Goal: Transaction & Acquisition: Purchase product/service

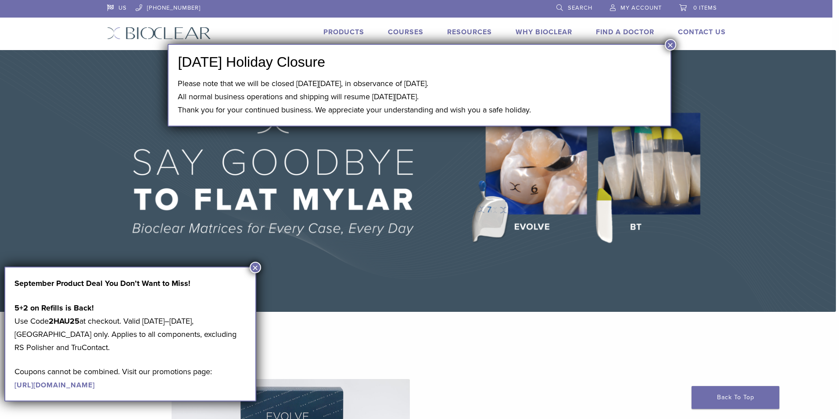
click at [671, 45] on button "×" at bounding box center [670, 44] width 11 height 11
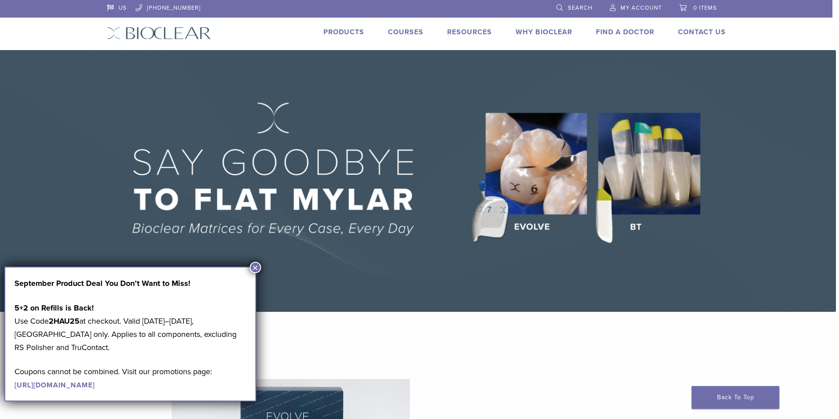
click at [258, 266] on button "×" at bounding box center [255, 267] width 11 height 11
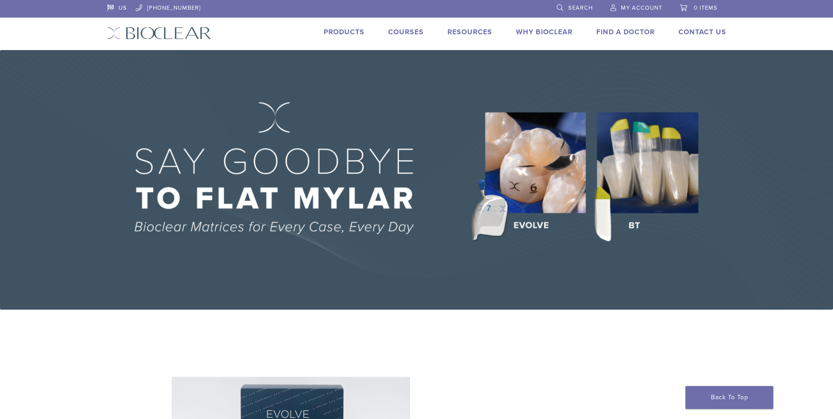
click at [347, 32] on link "Products" at bounding box center [343, 32] width 41 height 9
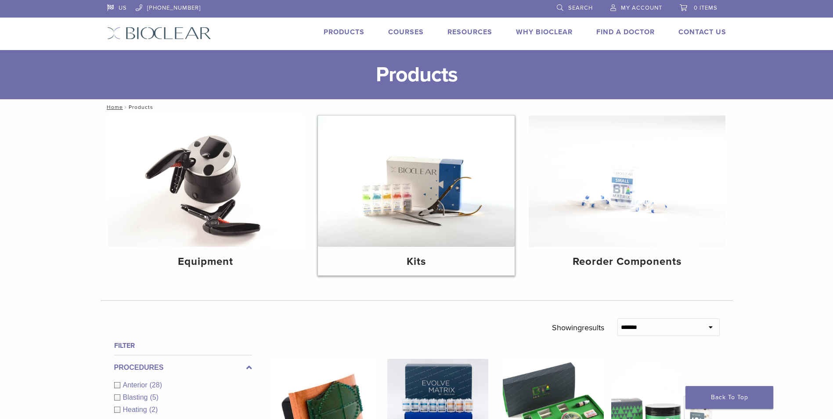
click at [445, 209] on img at bounding box center [416, 180] width 197 height 131
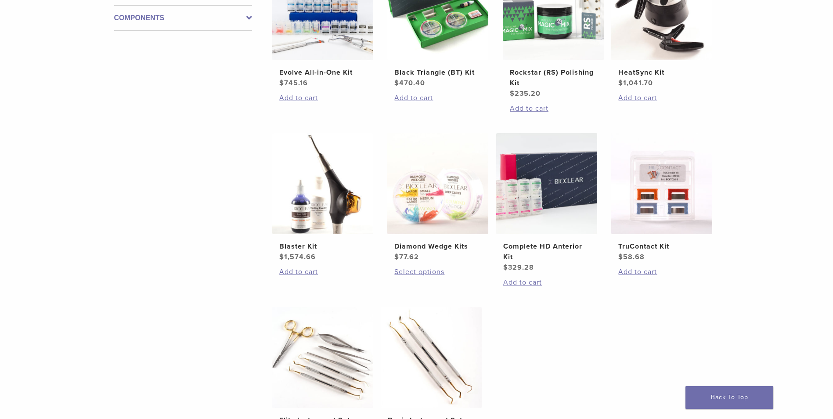
scroll to position [176, 0]
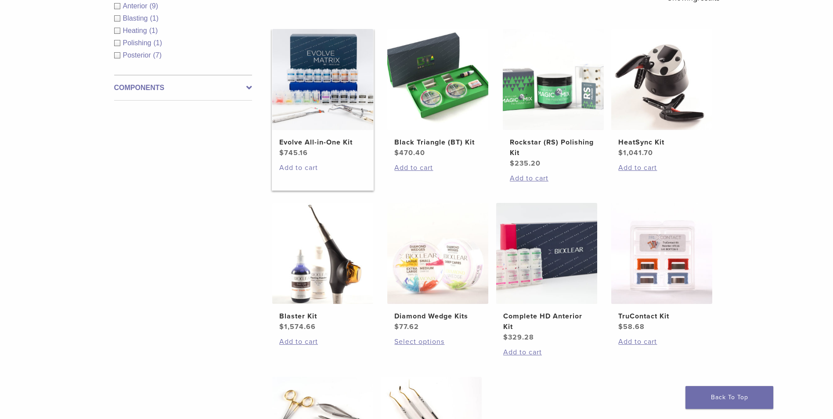
click at [294, 166] on link "Add to cart" at bounding box center [322, 167] width 87 height 11
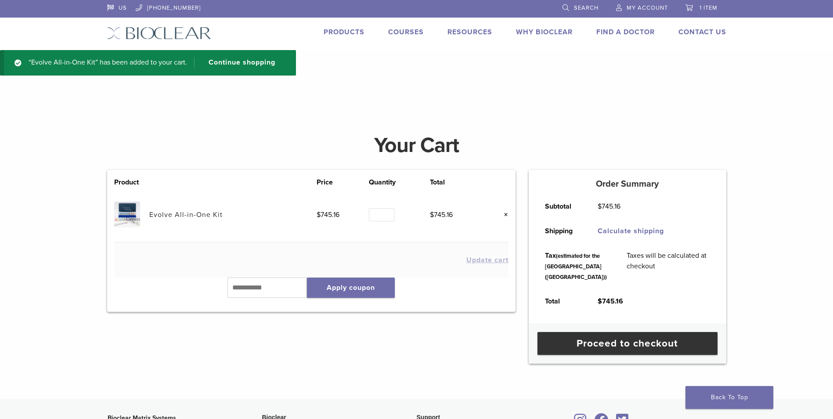
click at [124, 212] on img at bounding box center [127, 214] width 26 height 26
